Goal: Information Seeking & Learning: Learn about a topic

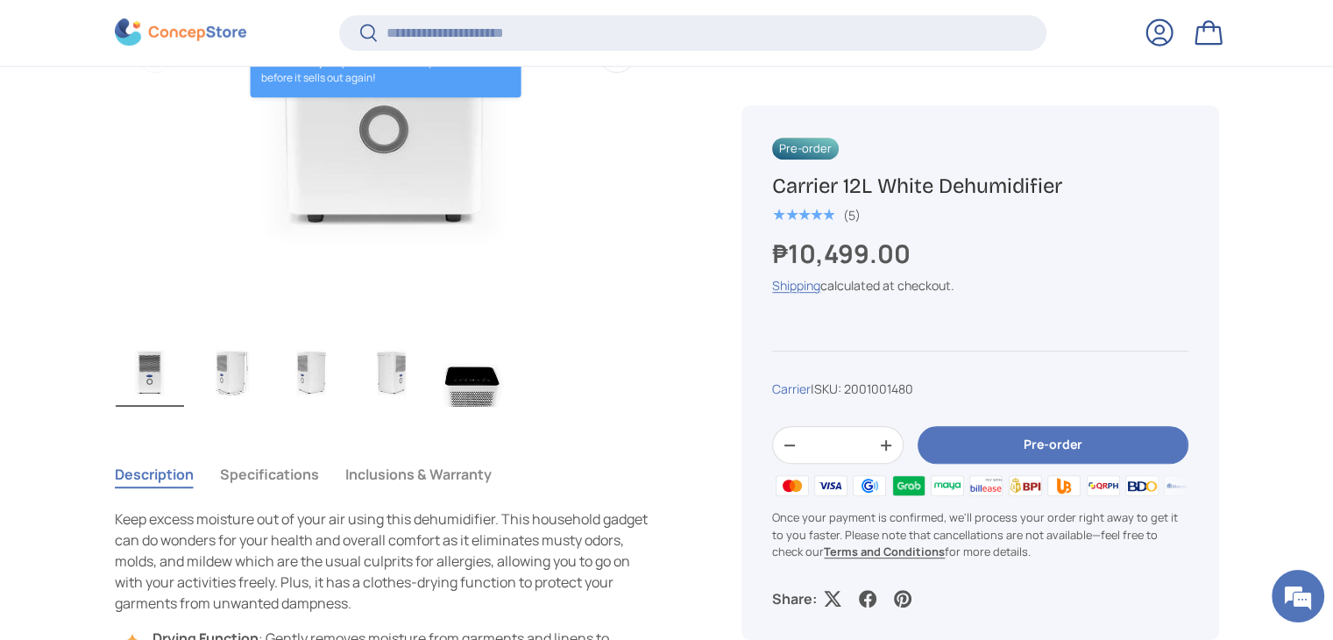
scroll to position [961, 0]
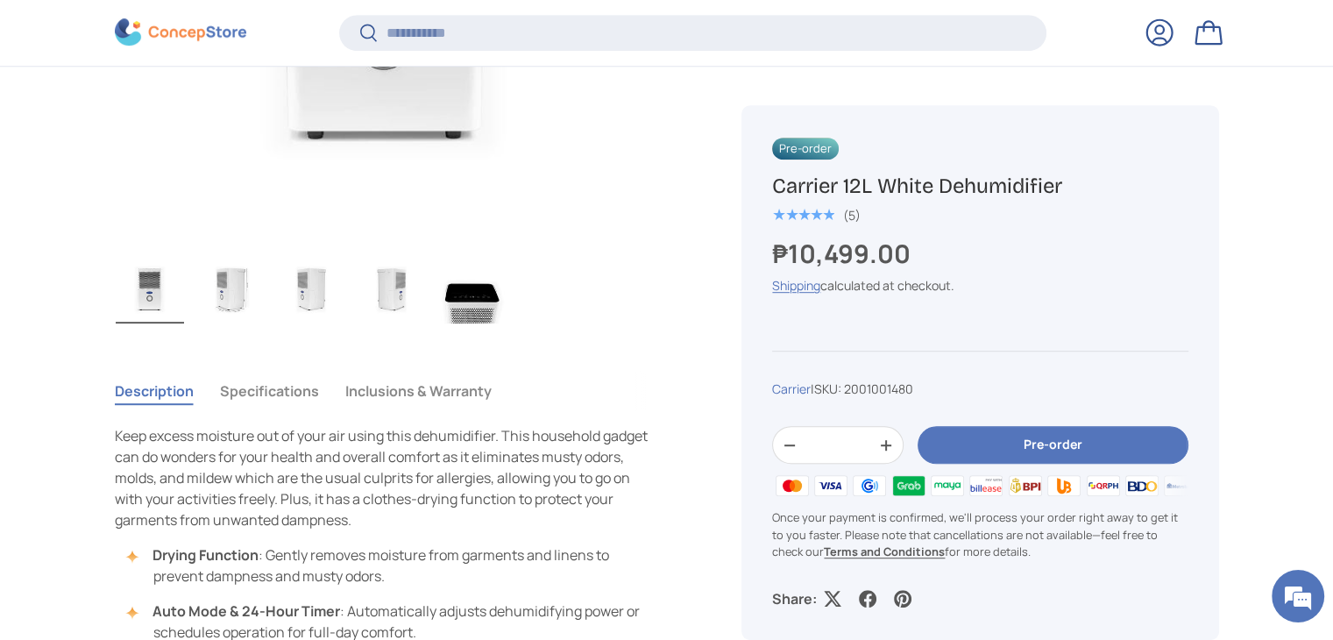
click at [466, 306] on img "Gallery Viewer" at bounding box center [472, 288] width 68 height 70
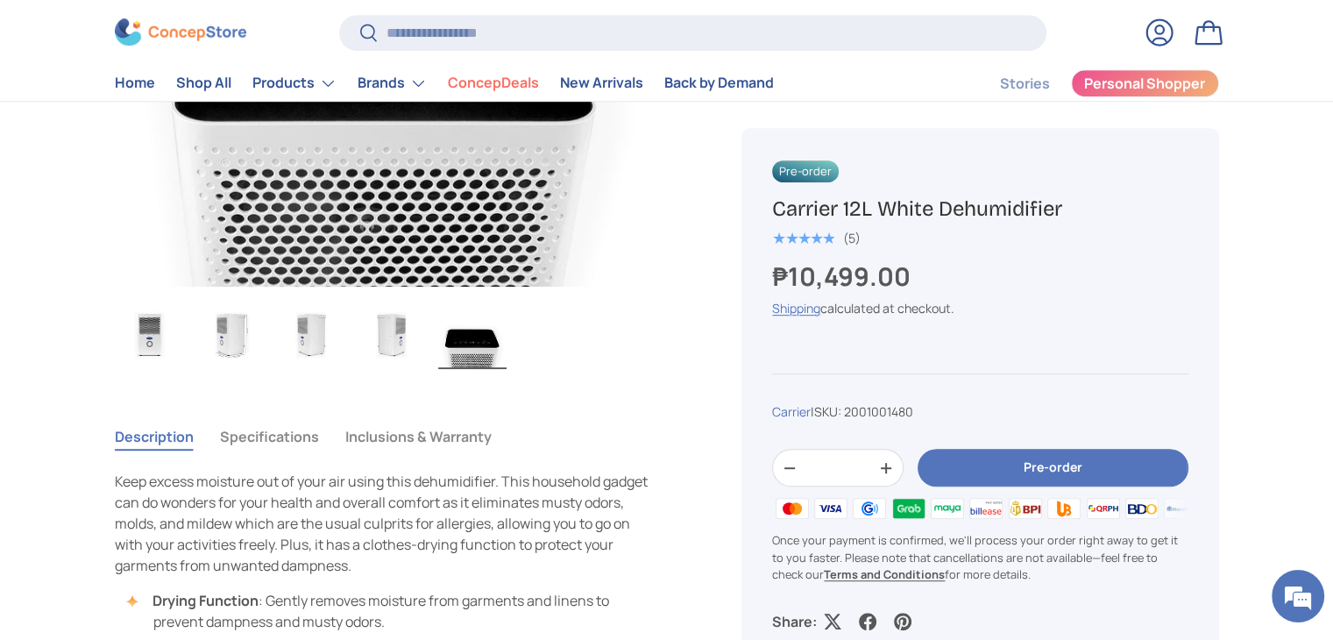
scroll to position [789, 0]
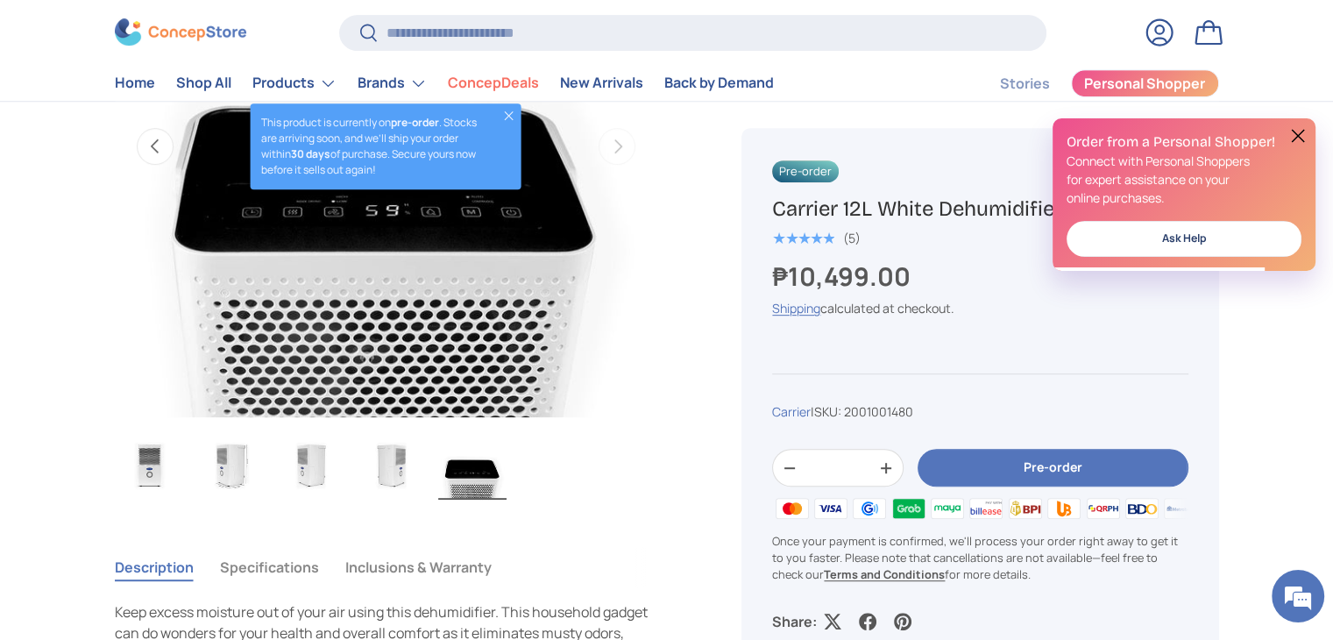
click at [423, 151] on p "This product is currently on pre-order . Stocks are arriving soon, and we’ll sh…" at bounding box center [373, 146] width 225 height 63
click at [428, 223] on img "Gallery Viewer" at bounding box center [386, 146] width 543 height 543
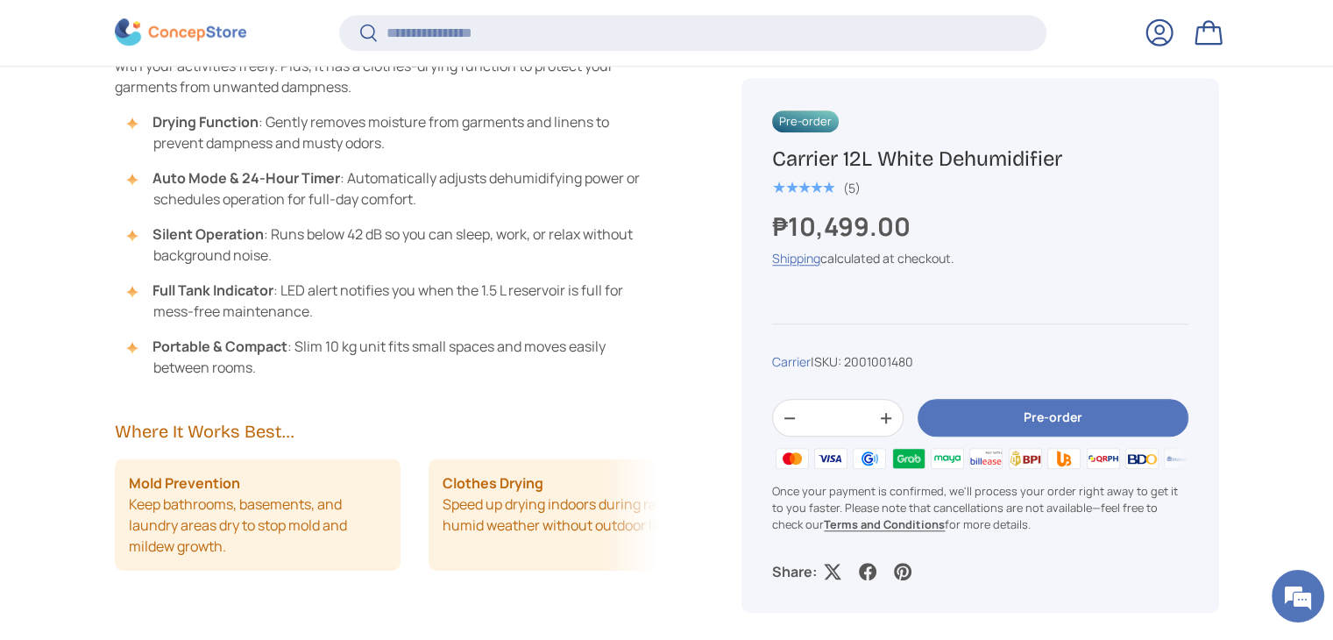
scroll to position [1399, 0]
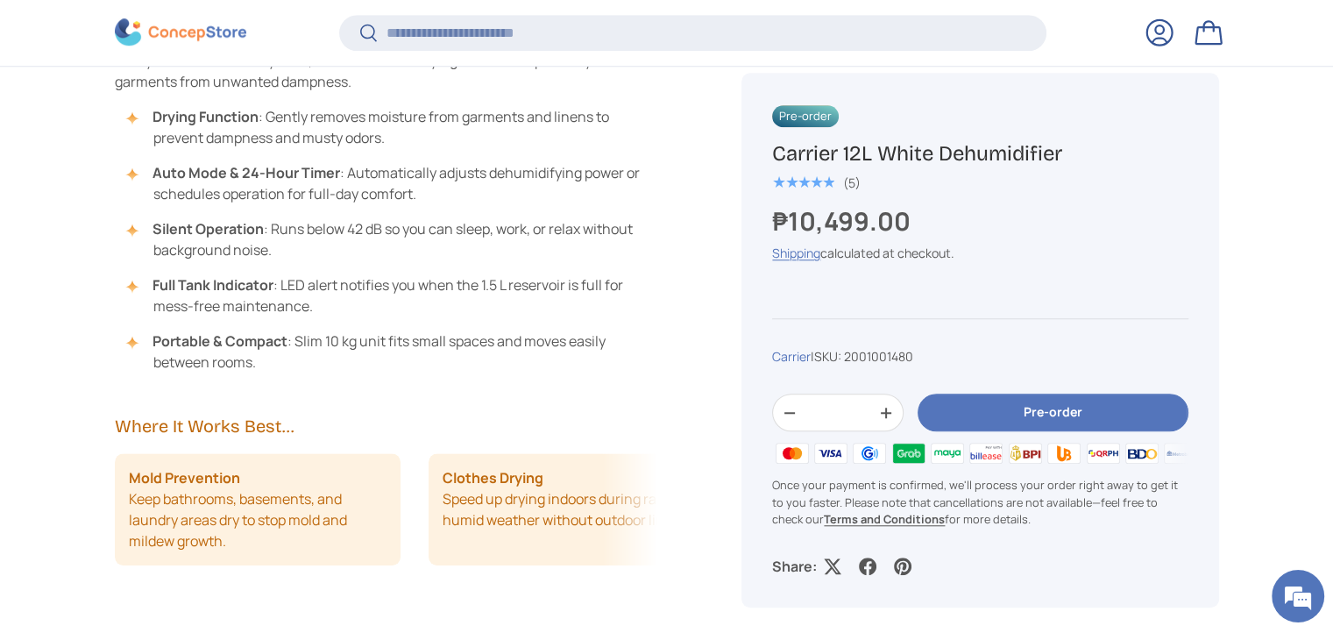
click at [651, 506] on li "Clothes Drying Speed up drying indoors during rainy or humid weather without ou…" at bounding box center [572, 509] width 287 height 112
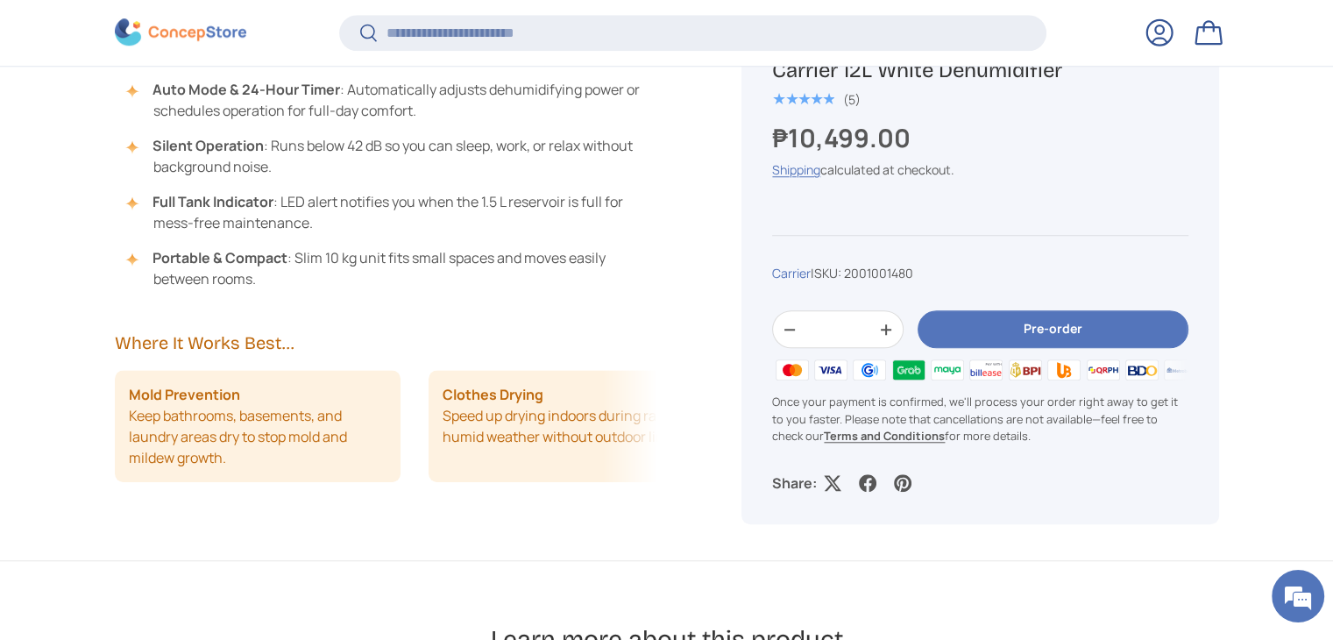
scroll to position [1486, 0]
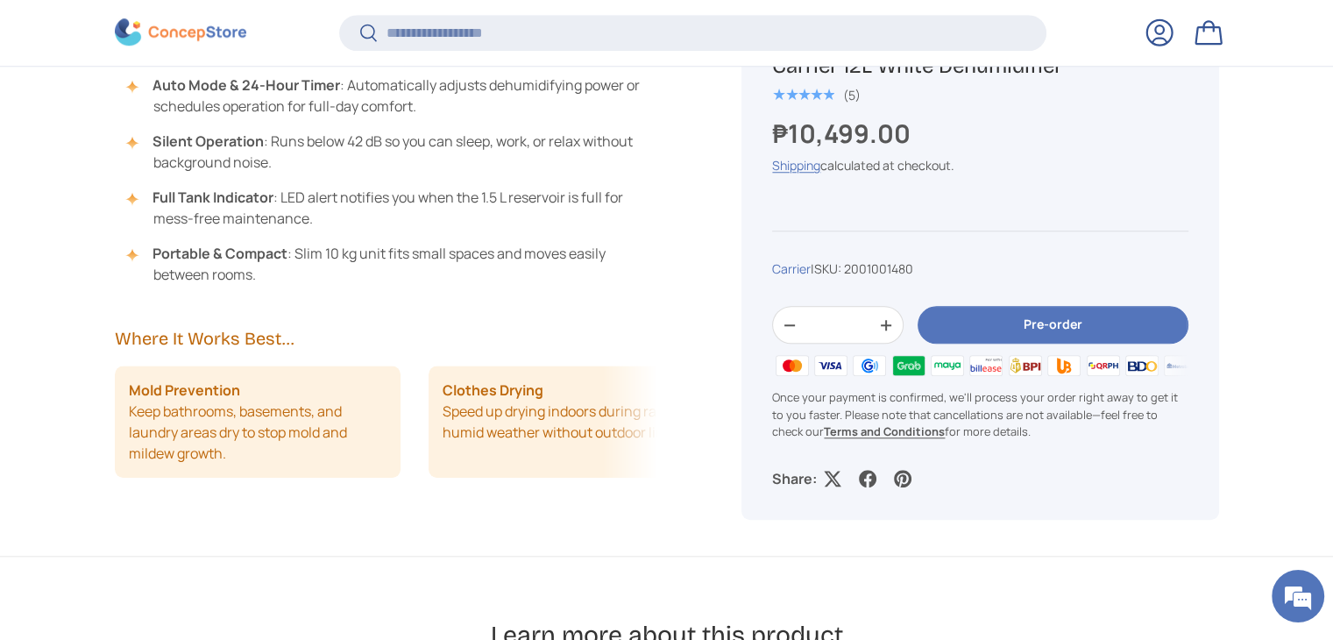
click at [670, 415] on div "Description Specifications Inclusions & Warranty Keep excess moisture out of yo…" at bounding box center [407, 196] width 585 height 717
click at [697, 401] on div "Description Specifications Inclusions & Warranty Keep excess moisture out of yo…" at bounding box center [407, 196] width 585 height 717
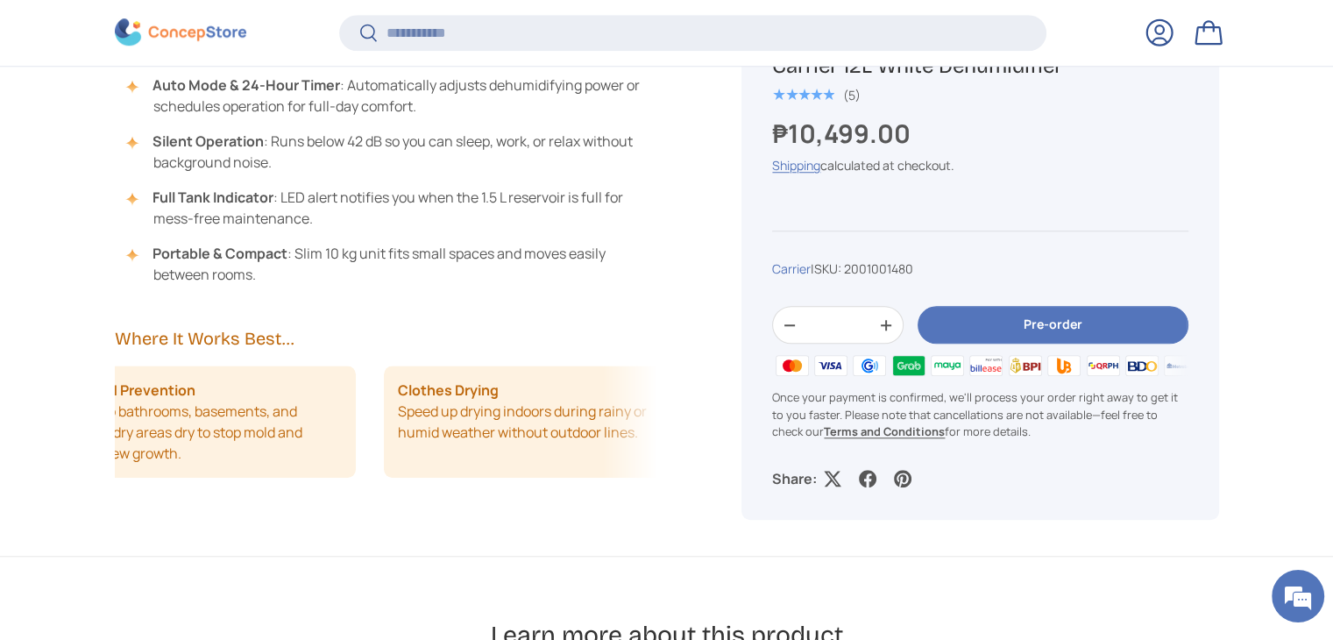
drag, startPoint x: 564, startPoint y: 418, endPoint x: 175, endPoint y: 394, distance: 389.8
click at [175, 394] on ul "Mold Prevention Keep bathrooms, basements, and laundry areas dry to stop mold a…" at bounding box center [341, 421] width 543 height 112
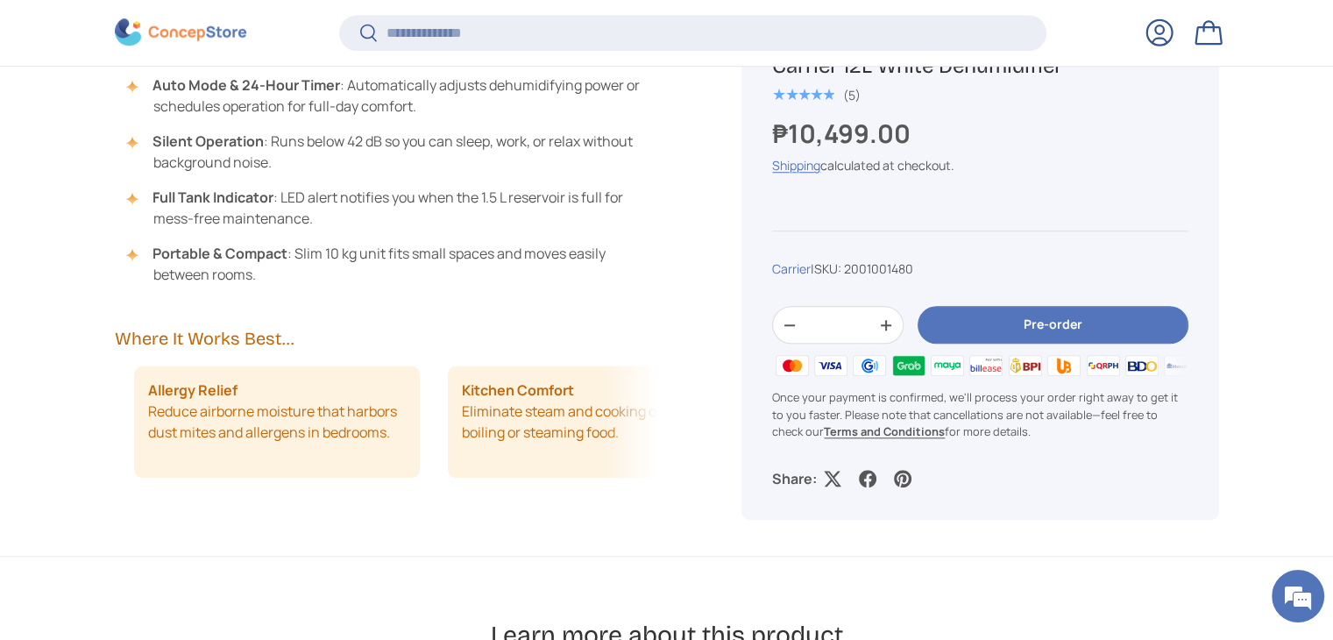
scroll to position [0, 627]
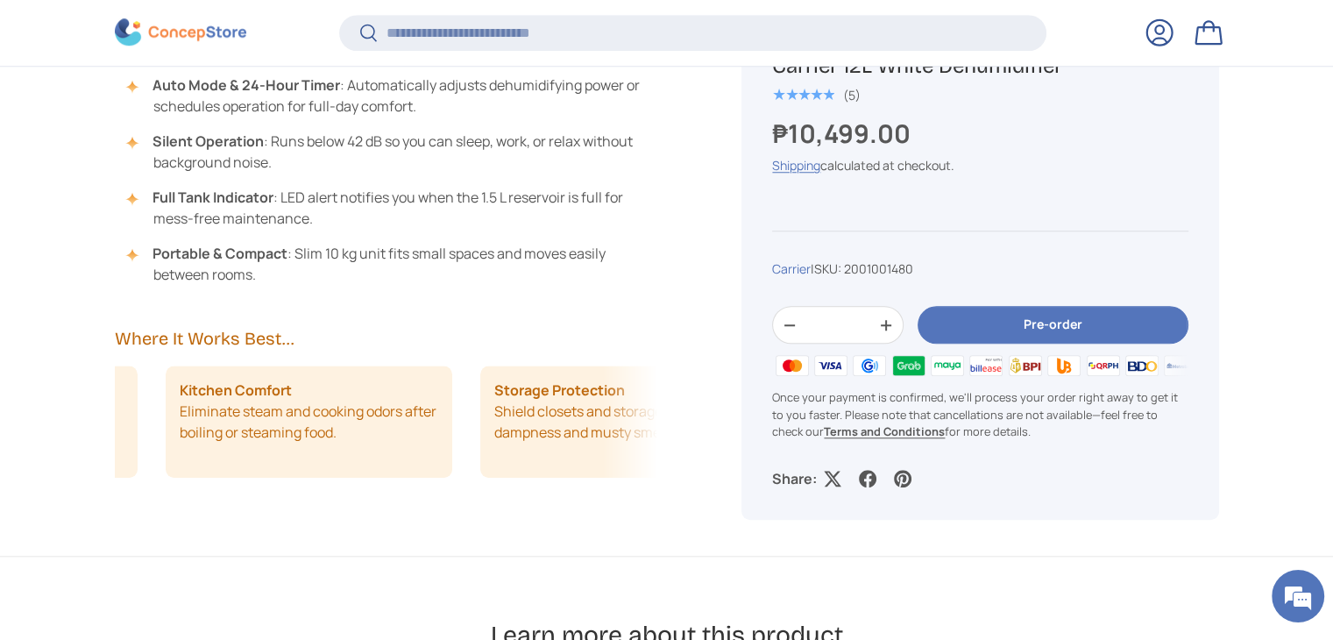
drag, startPoint x: 428, startPoint y: 404, endPoint x: 326, endPoint y: 403, distance: 101.7
click at [326, 403] on div "Mold Prevention Keep bathrooms, basements, and laundry areas dry to stop mold a…" at bounding box center [386, 421] width 543 height 112
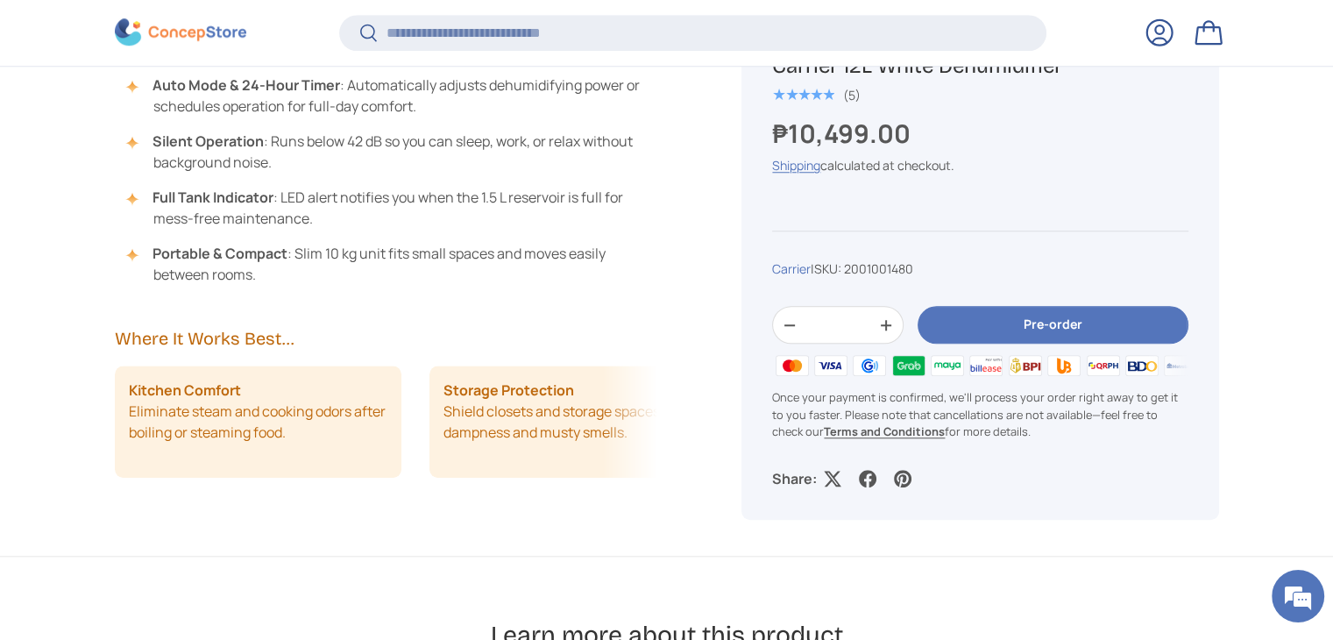
scroll to position [0, 943]
drag, startPoint x: 365, startPoint y: 415, endPoint x: 498, endPoint y: 413, distance: 132.4
click at [467, 415] on div "Mold Prevention Keep bathrooms, basements, and laundry areas dry to stop mold a…" at bounding box center [386, 421] width 543 height 112
drag, startPoint x: 544, startPoint y: 413, endPoint x: 242, endPoint y: 422, distance: 302.5
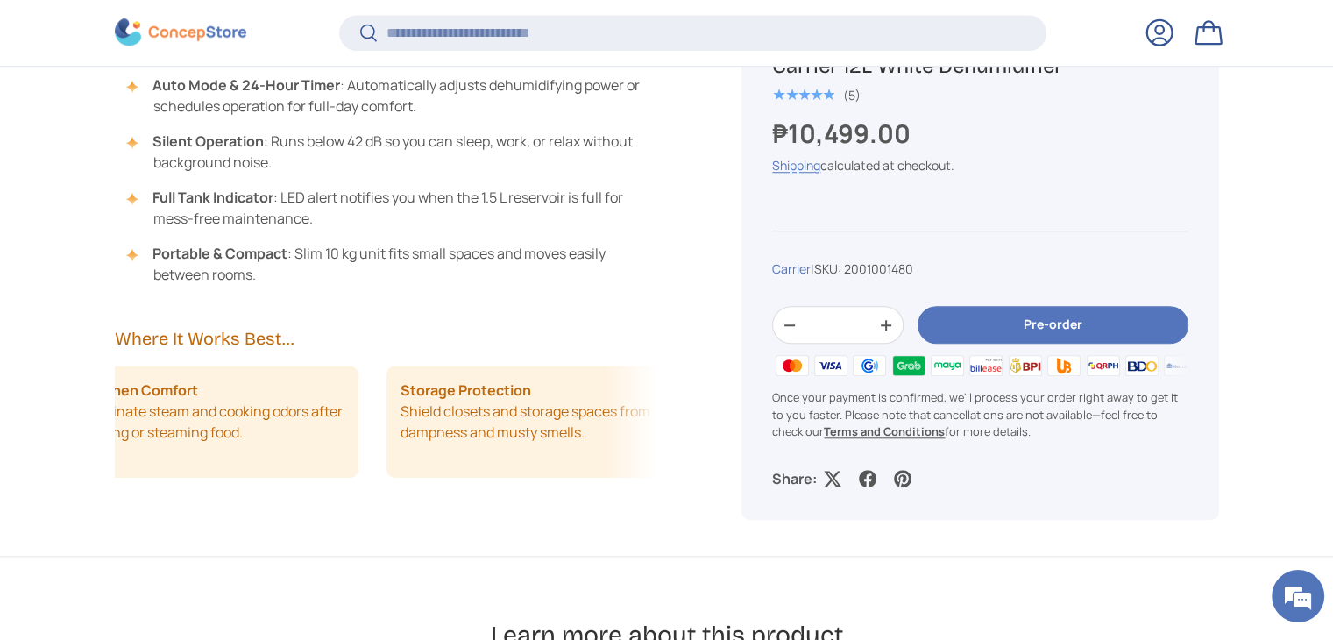
scroll to position [0, 999]
drag, startPoint x: 358, startPoint y: 419, endPoint x: 172, endPoint y: 436, distance: 186.5
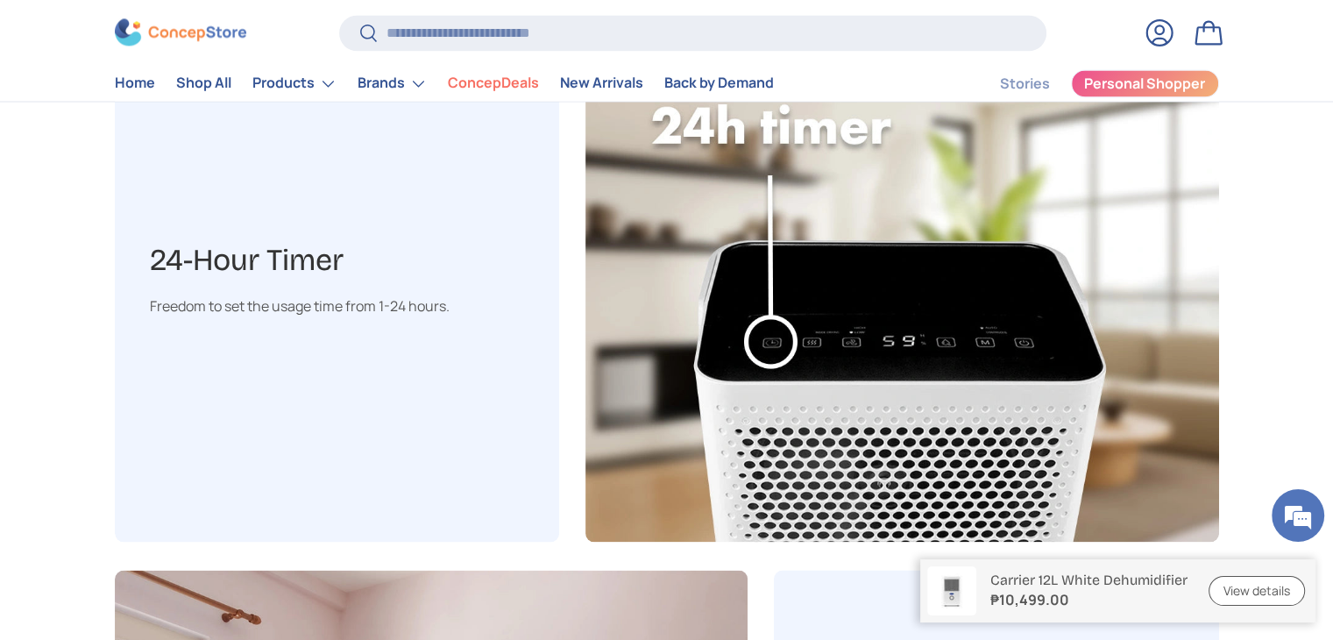
scroll to position [2717, 0]
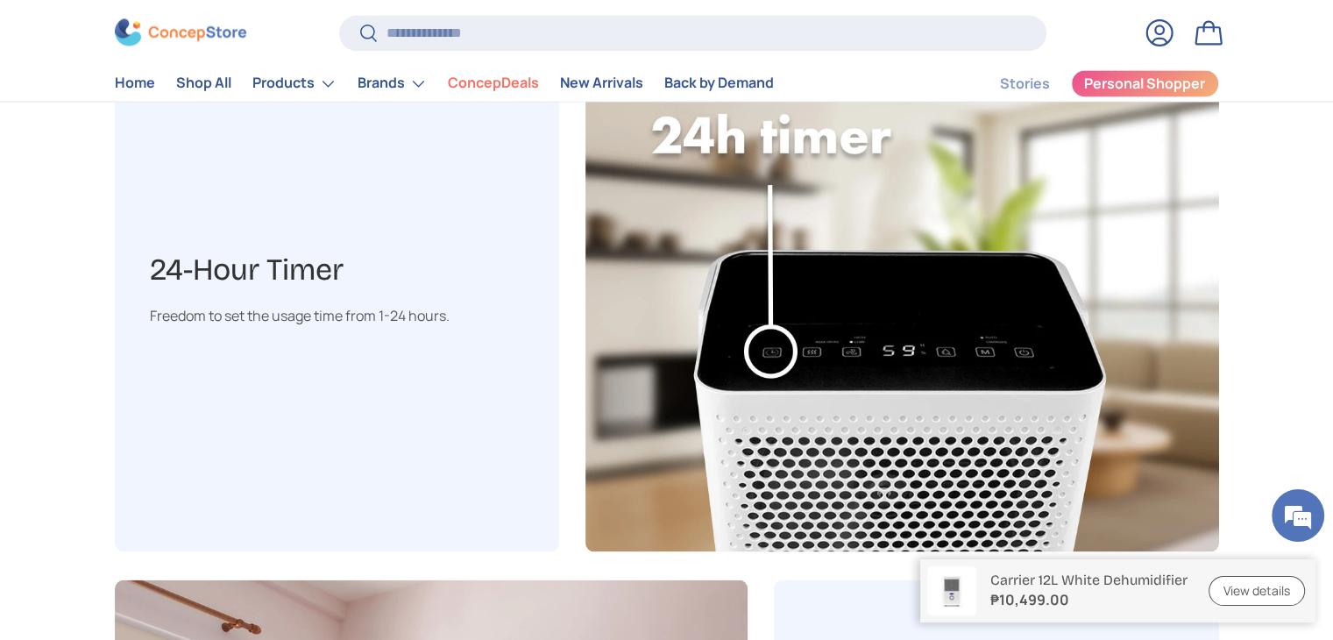
click at [834, 354] on img at bounding box center [902, 288] width 634 height 527
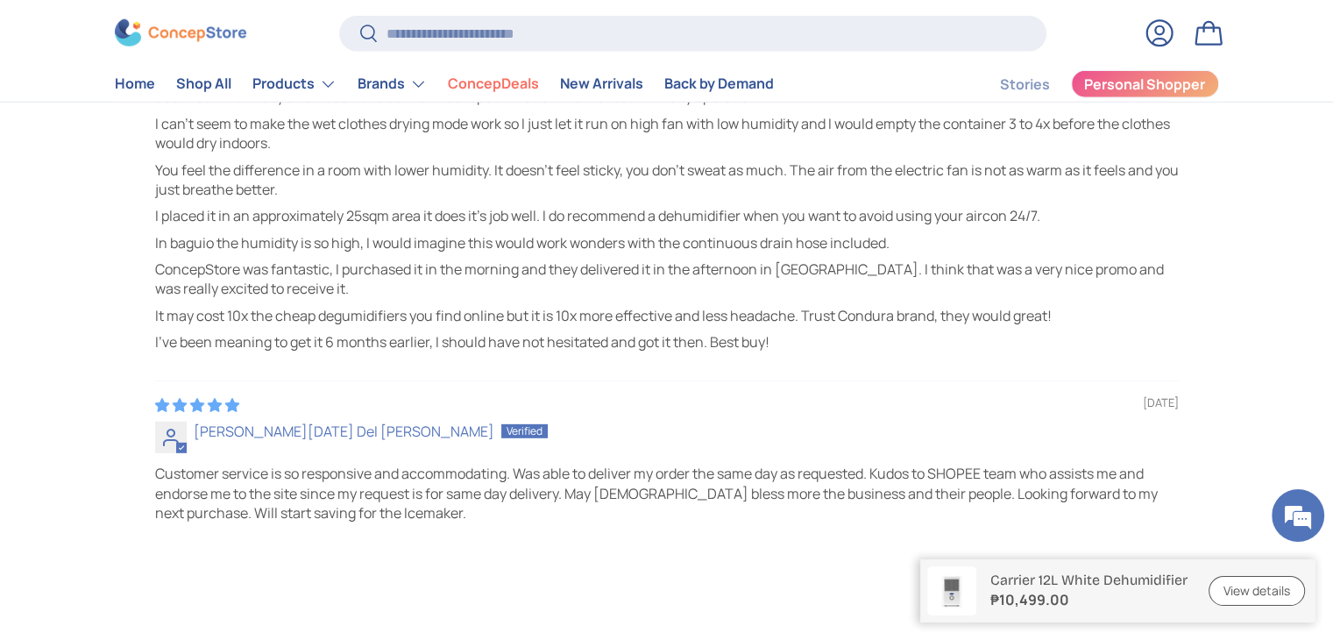
scroll to position [4466, 0]
